Goal: Task Accomplishment & Management: Complete application form

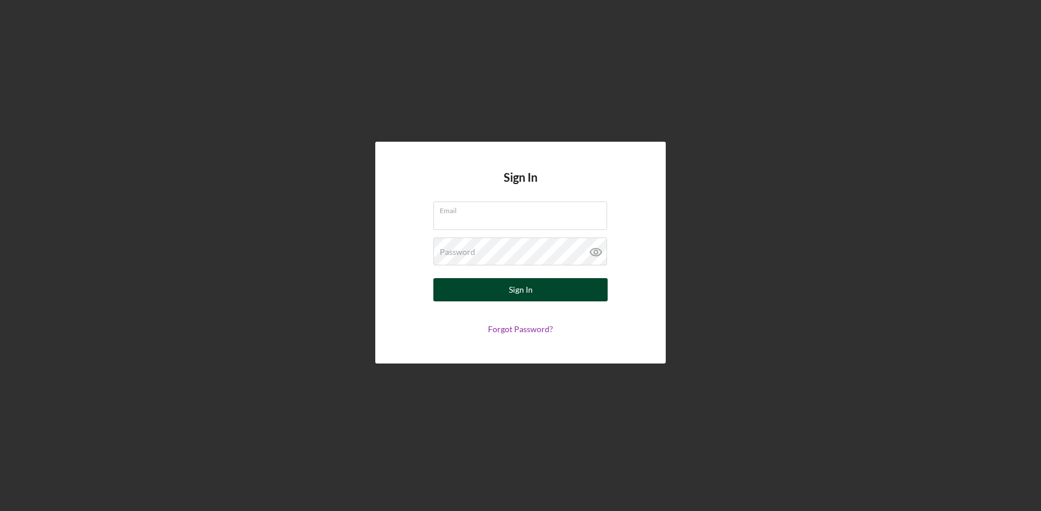
type input "[EMAIL_ADDRESS][DOMAIN_NAME]"
click at [505, 283] on button "Sign In" at bounding box center [520, 289] width 174 height 23
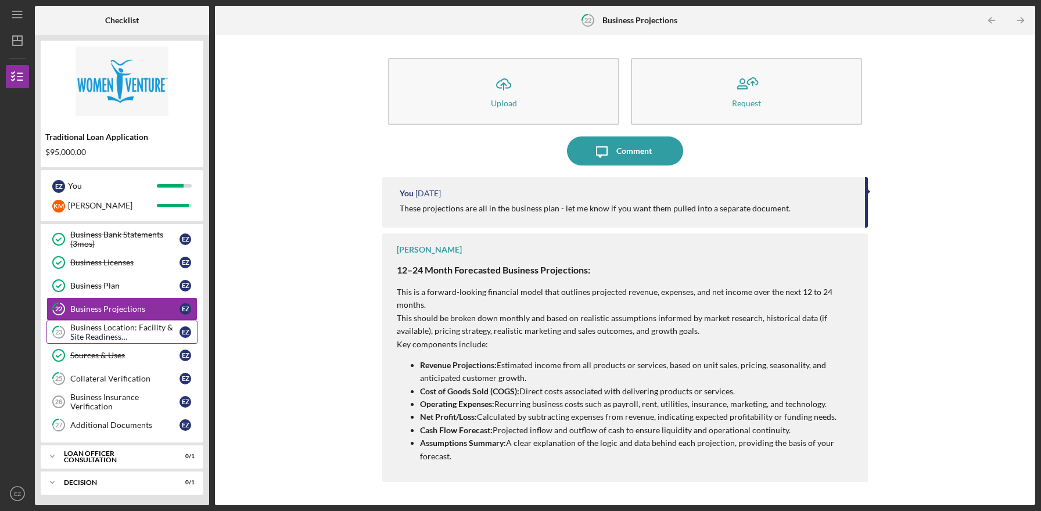
scroll to position [260, 0]
click at [125, 403] on div "Business Insurance Verification" at bounding box center [124, 401] width 109 height 19
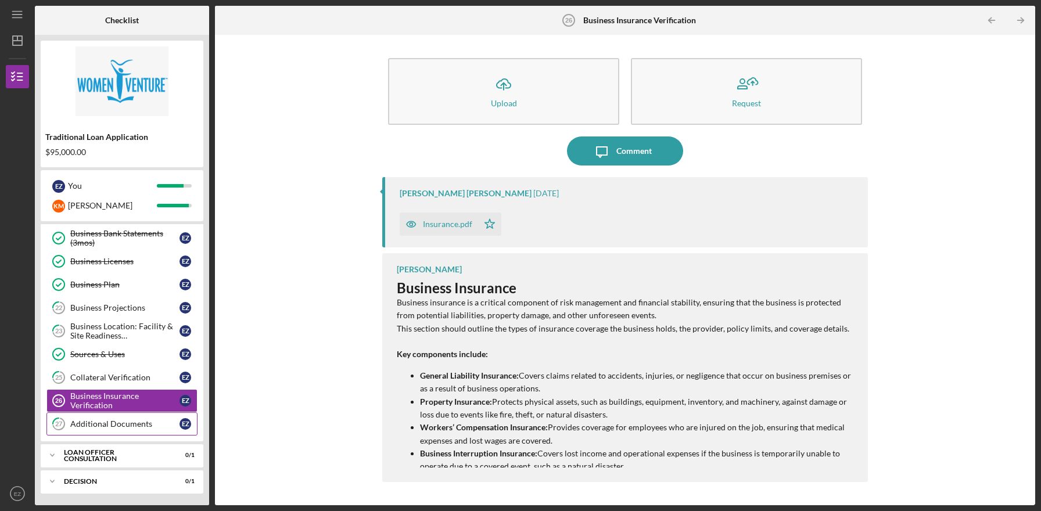
click at [125, 426] on div "Additional Documents" at bounding box center [124, 423] width 109 height 9
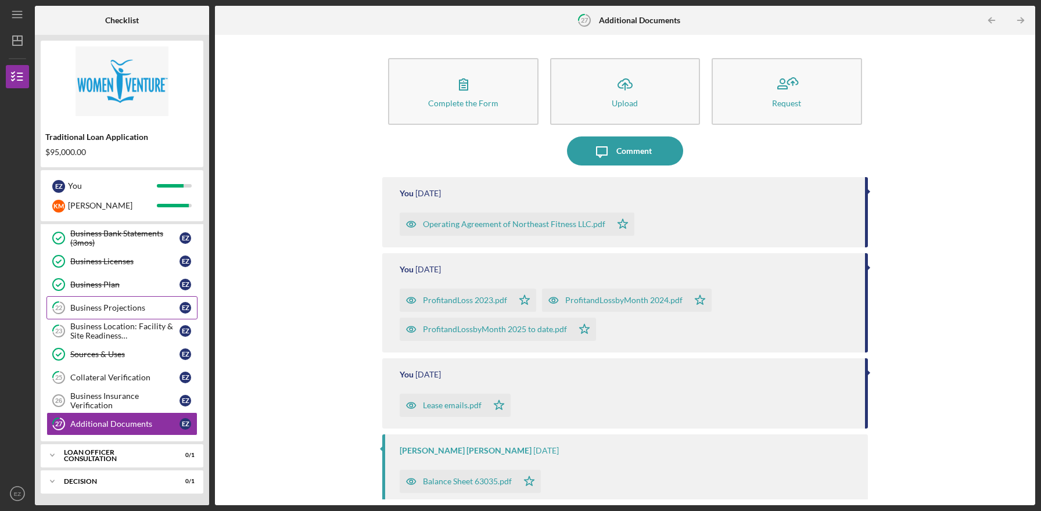
click at [142, 308] on div "Business Projections" at bounding box center [124, 307] width 109 height 9
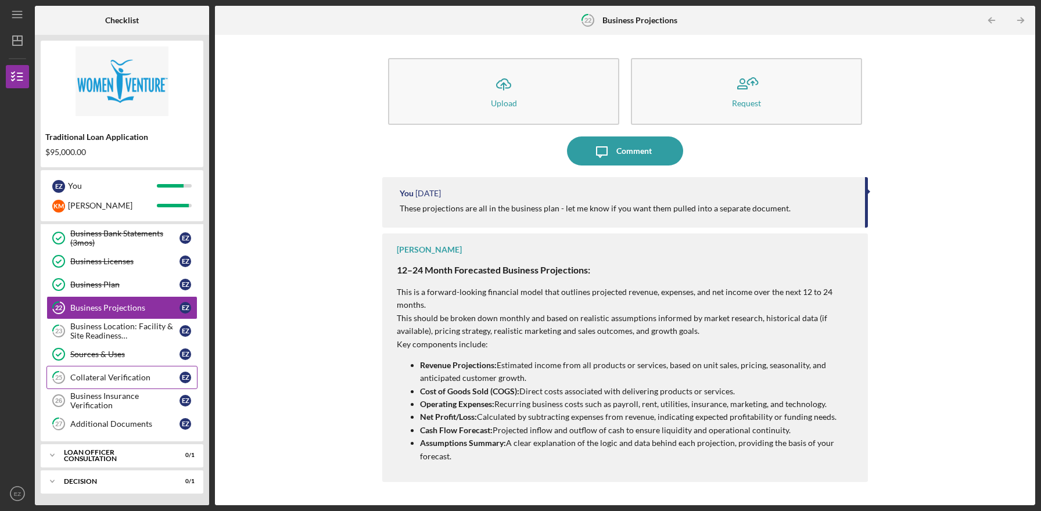
click at [139, 372] on link "25 Collateral Verification E Z" at bounding box center [121, 377] width 151 height 23
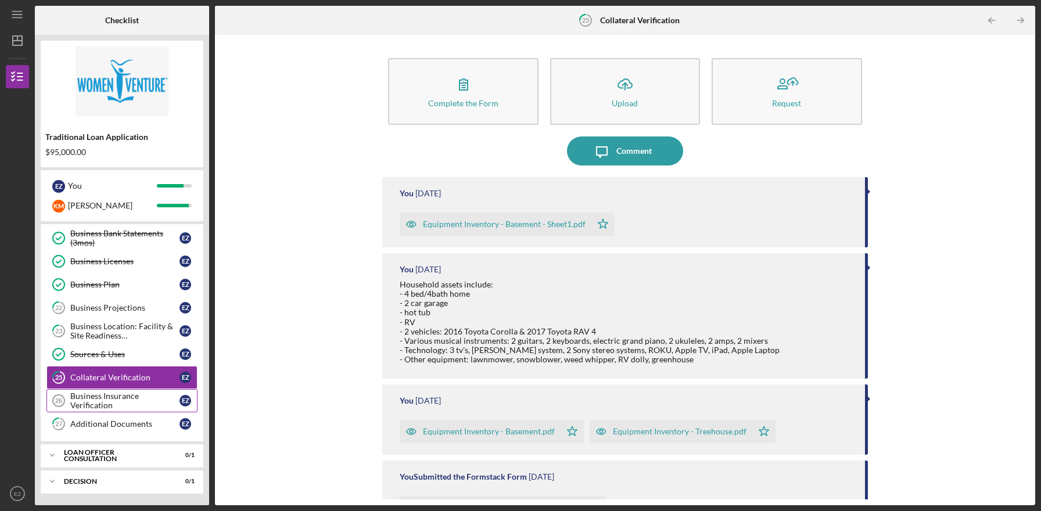
click at [138, 399] on div "Business Insurance Verification" at bounding box center [124, 401] width 109 height 19
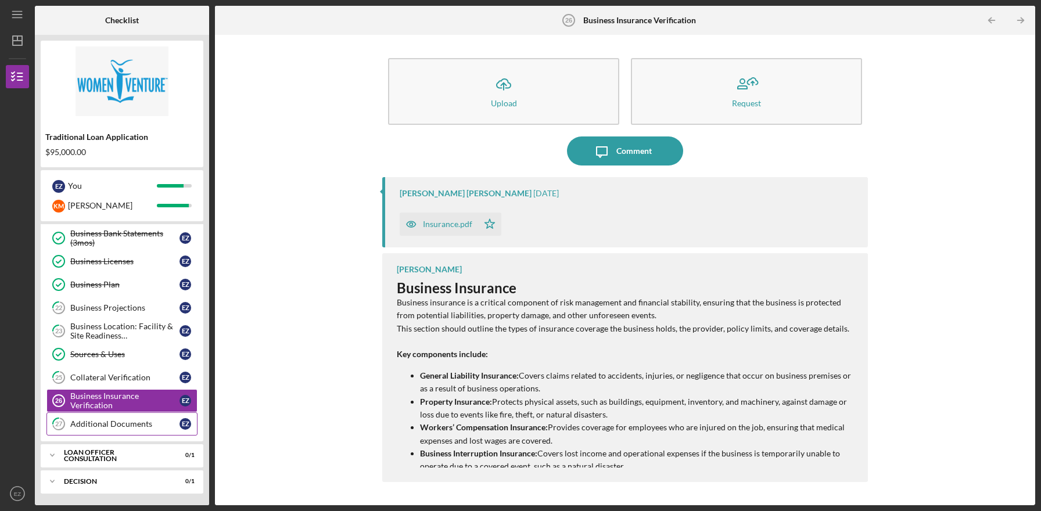
click at [134, 426] on div "Additional Documents" at bounding box center [124, 423] width 109 height 9
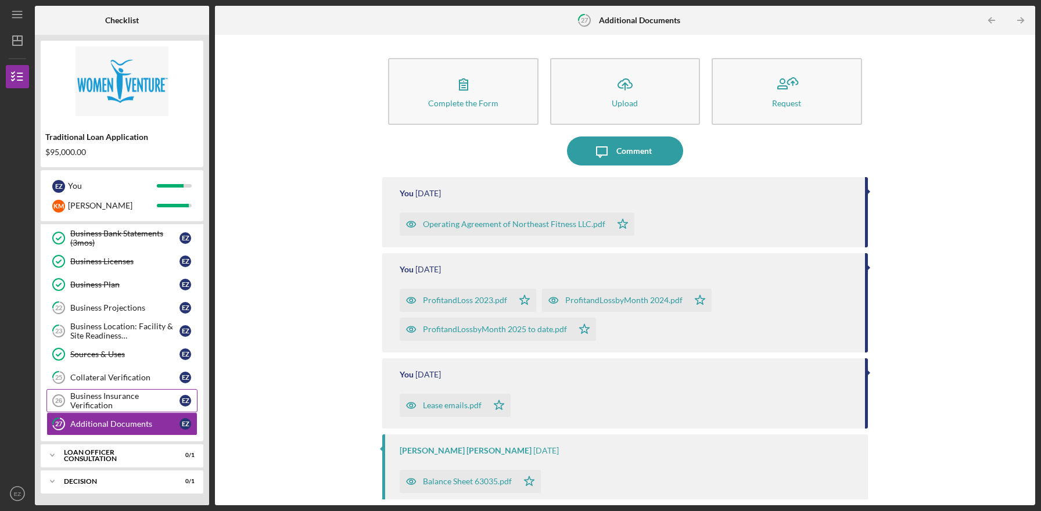
click at [142, 398] on div "Business Insurance Verification" at bounding box center [124, 401] width 109 height 19
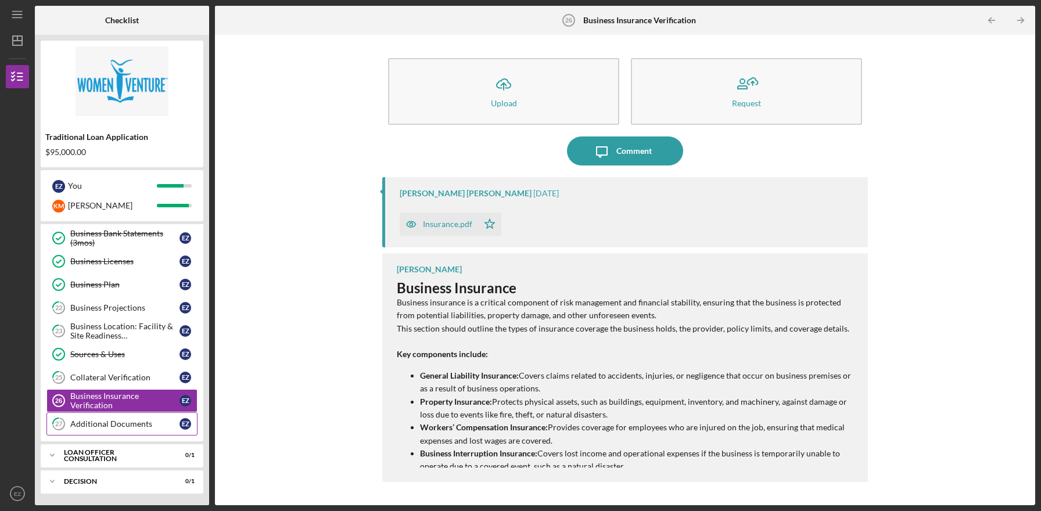
click at [142, 423] on div "Additional Documents" at bounding box center [124, 423] width 109 height 9
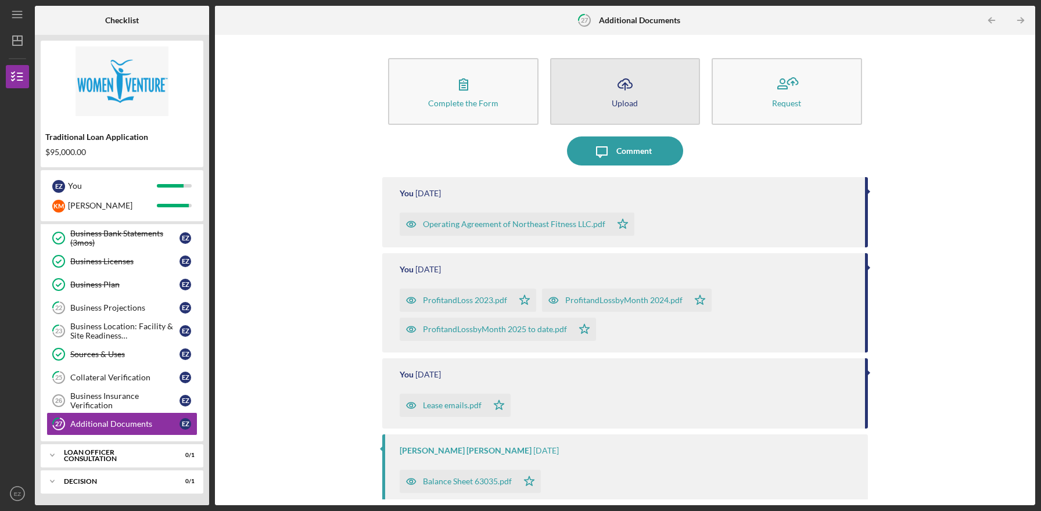
click at [621, 104] on div "Upload" at bounding box center [625, 103] width 26 height 9
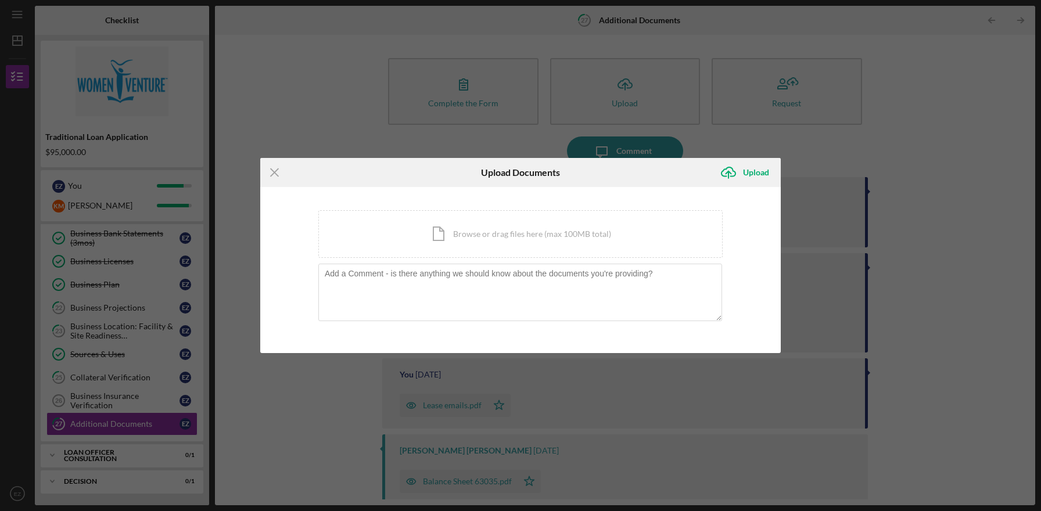
click at [509, 259] on div "You're uploading documents related to Additional Documents . Icon/Document Brow…" at bounding box center [520, 270] width 404 height 120
click at [511, 248] on div "Icon/Document Browse or drag files here (max 100MB total) Tap to choose files o…" at bounding box center [520, 234] width 404 height 48
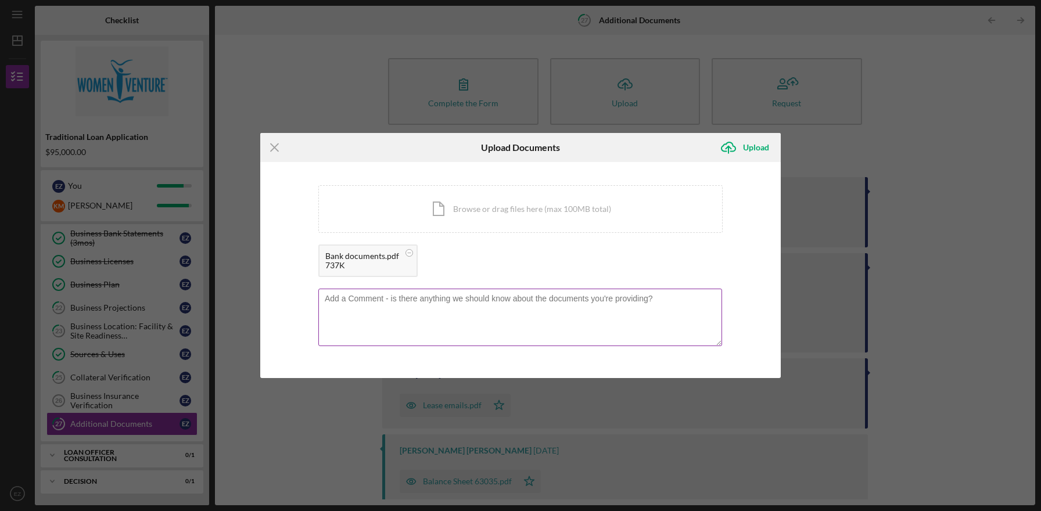
click at [431, 306] on textarea at bounding box center [520, 317] width 404 height 57
type textarea "Business bank account & debit card paper work"
click at [754, 142] on div "Upload" at bounding box center [756, 147] width 26 height 23
